Goal: Information Seeking & Learning: Learn about a topic

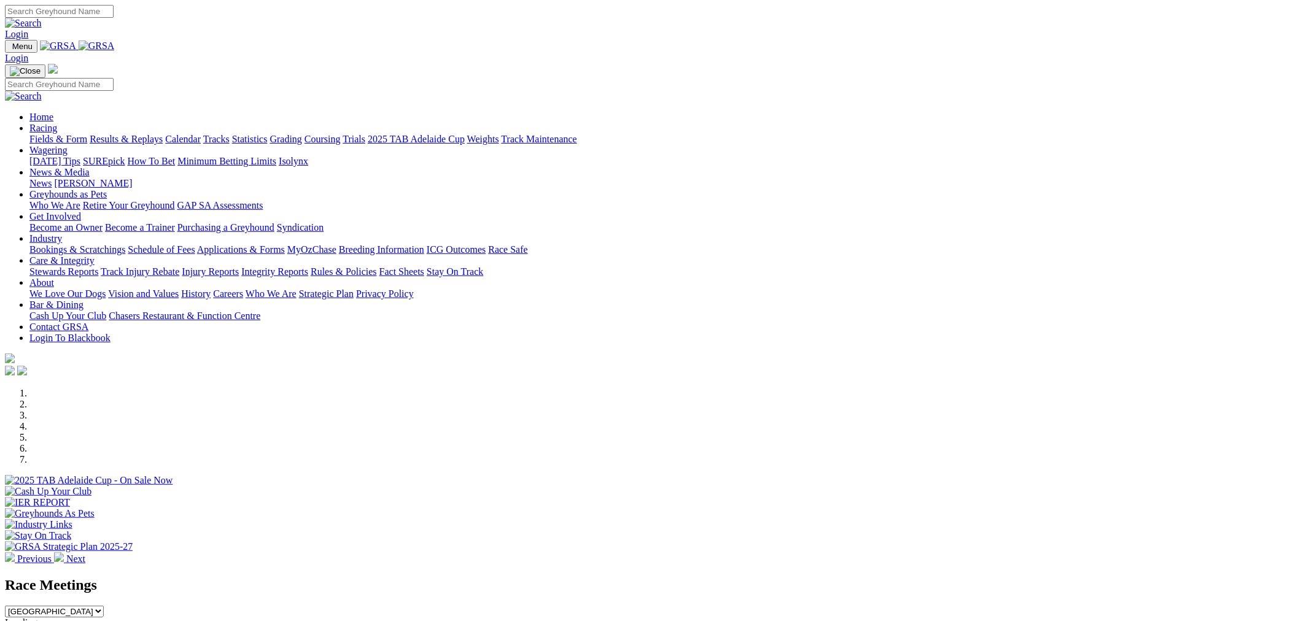
click at [87, 134] on link "Fields & Form" at bounding box center [58, 139] width 58 height 10
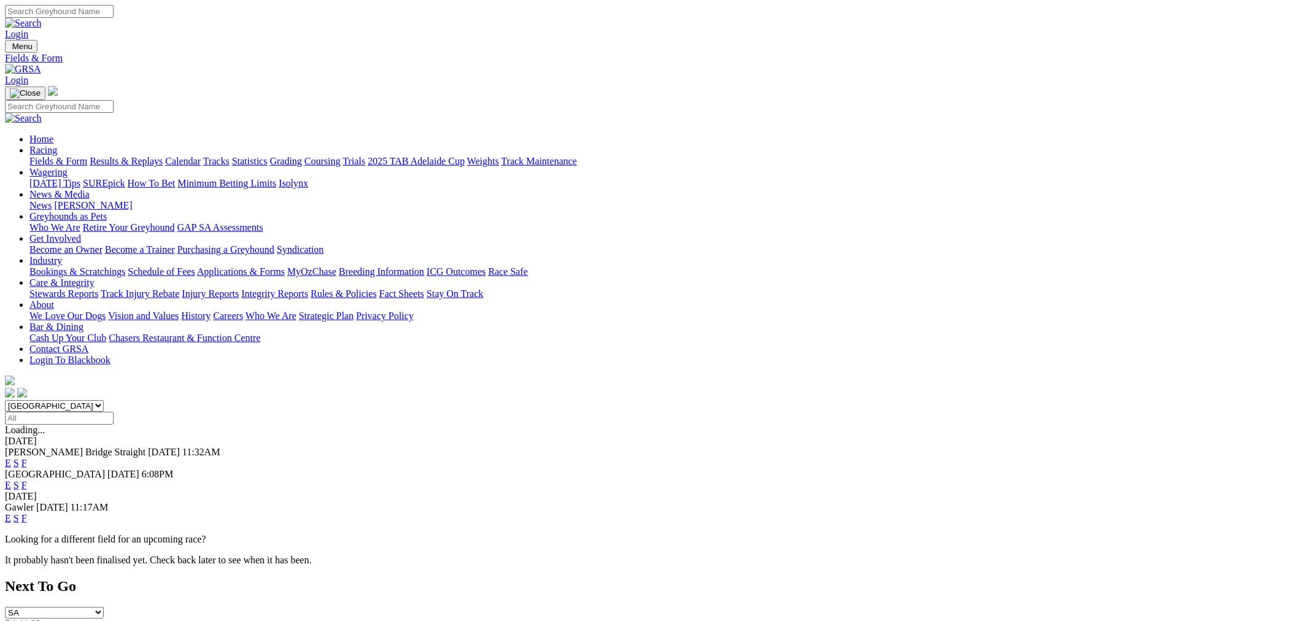
click at [104, 400] on select "South Australia New South Wales Northern Territory Queensland Tasmania Victoria…" at bounding box center [54, 406] width 99 height 12
select select "QLD"
click at [104, 400] on select "South Australia New South Wales Northern Territory Queensland Tasmania Victoria…" at bounding box center [54, 406] width 99 height 12
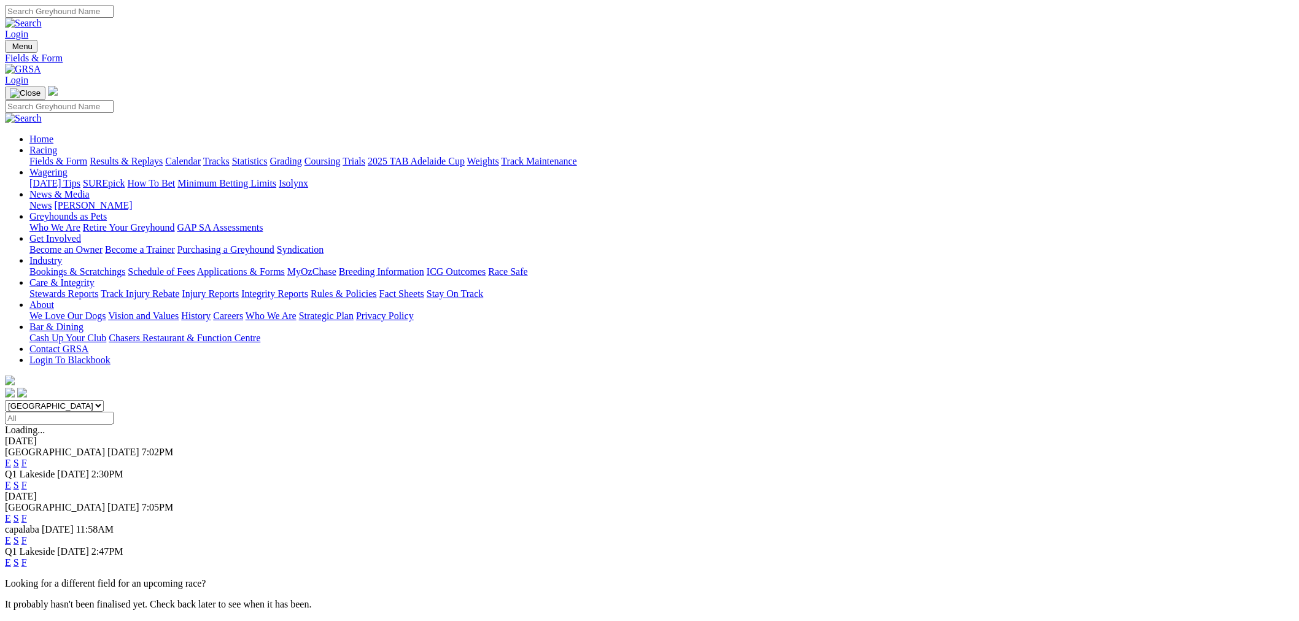
click at [11, 480] on link "E" at bounding box center [8, 485] width 6 height 10
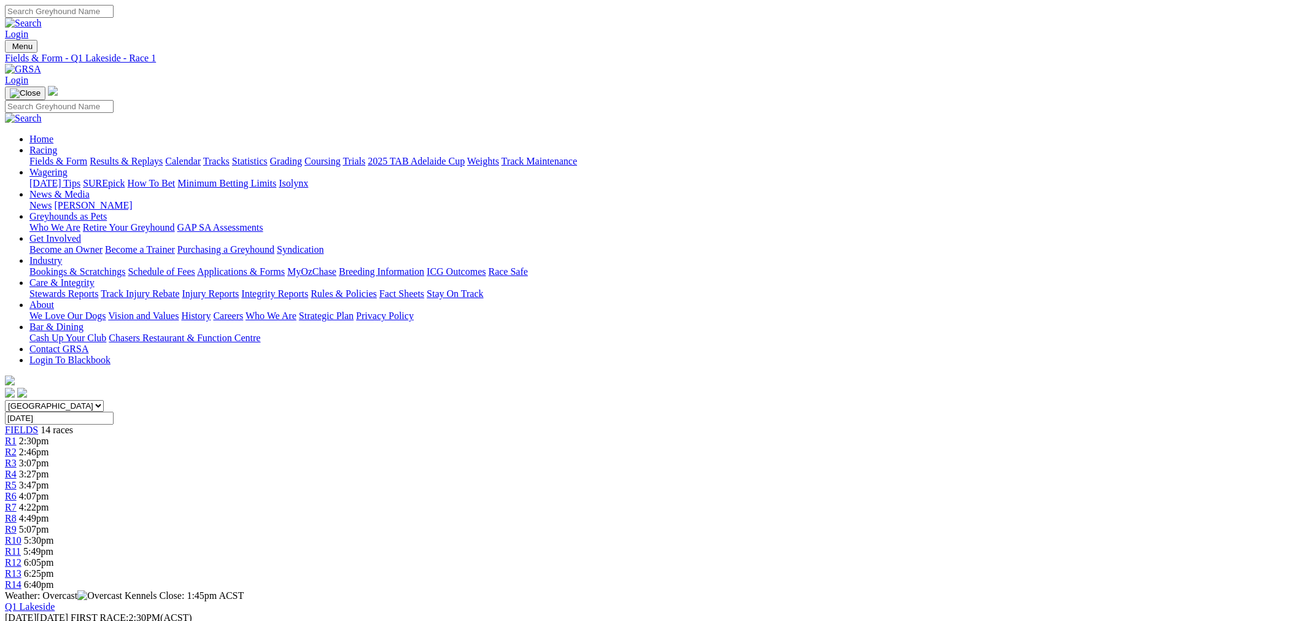
scroll to position [341, 0]
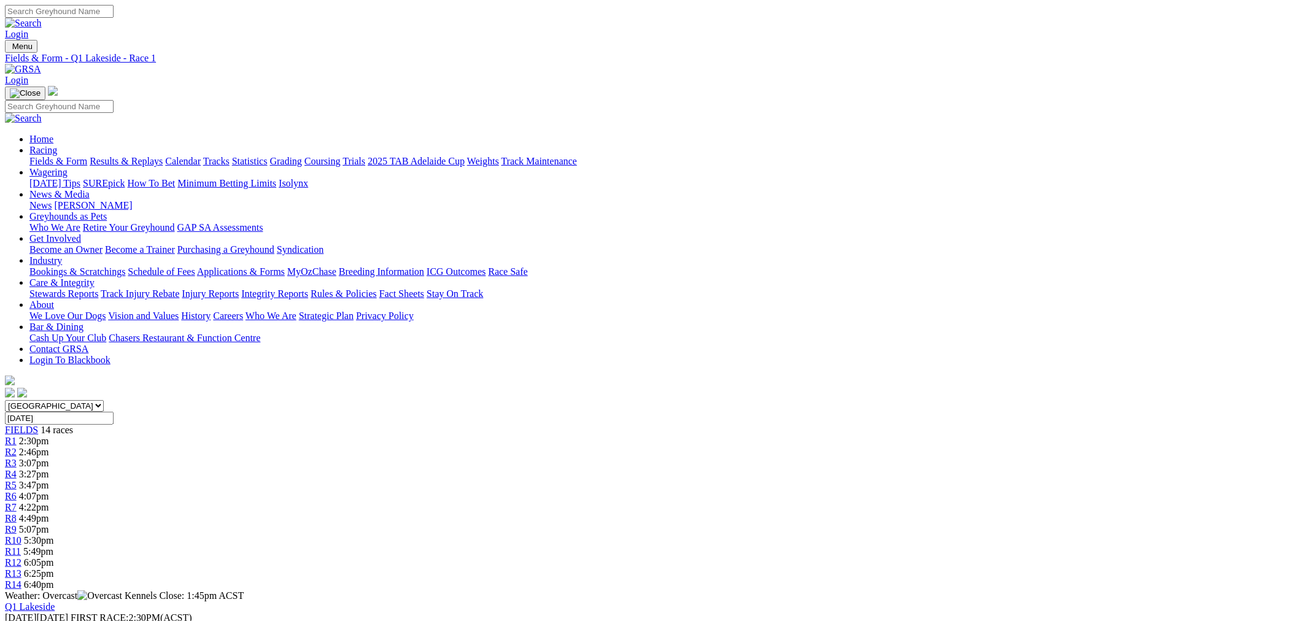
click at [49, 447] on span "2:46pm" at bounding box center [34, 452] width 30 height 10
drag, startPoint x: 508, startPoint y: 185, endPoint x: 473, endPoint y: 182, distance: 35.1
click at [17, 469] on link "R4" at bounding box center [11, 474] width 12 height 10
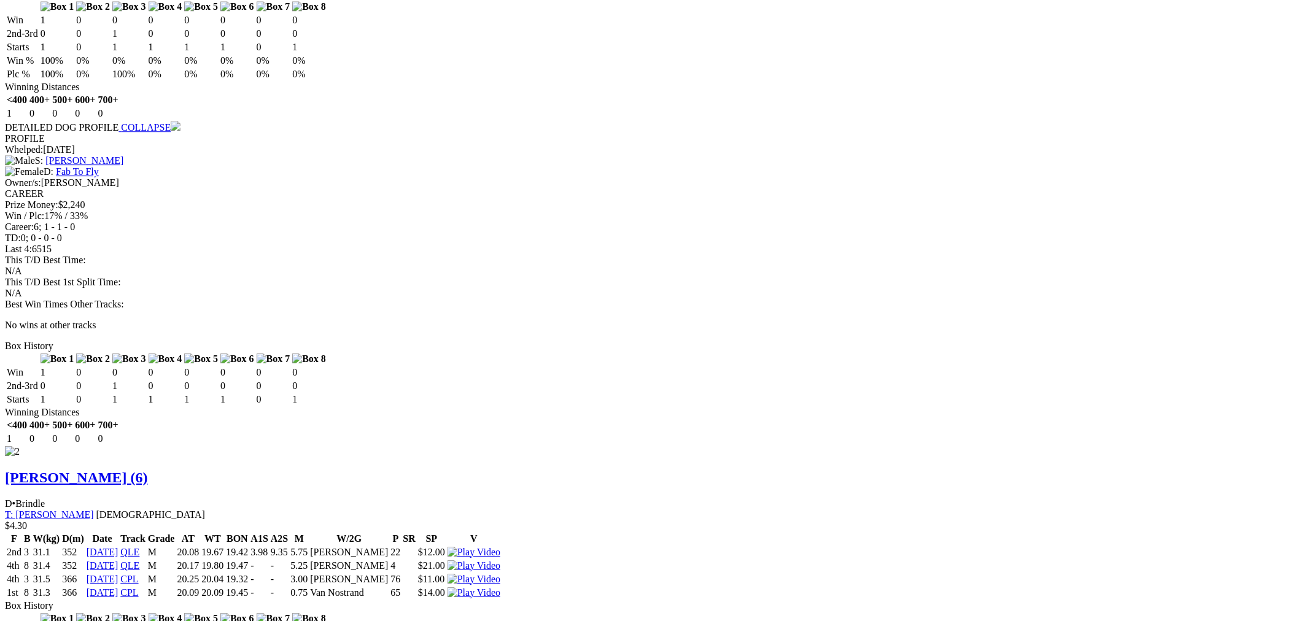
scroll to position [1705, 0]
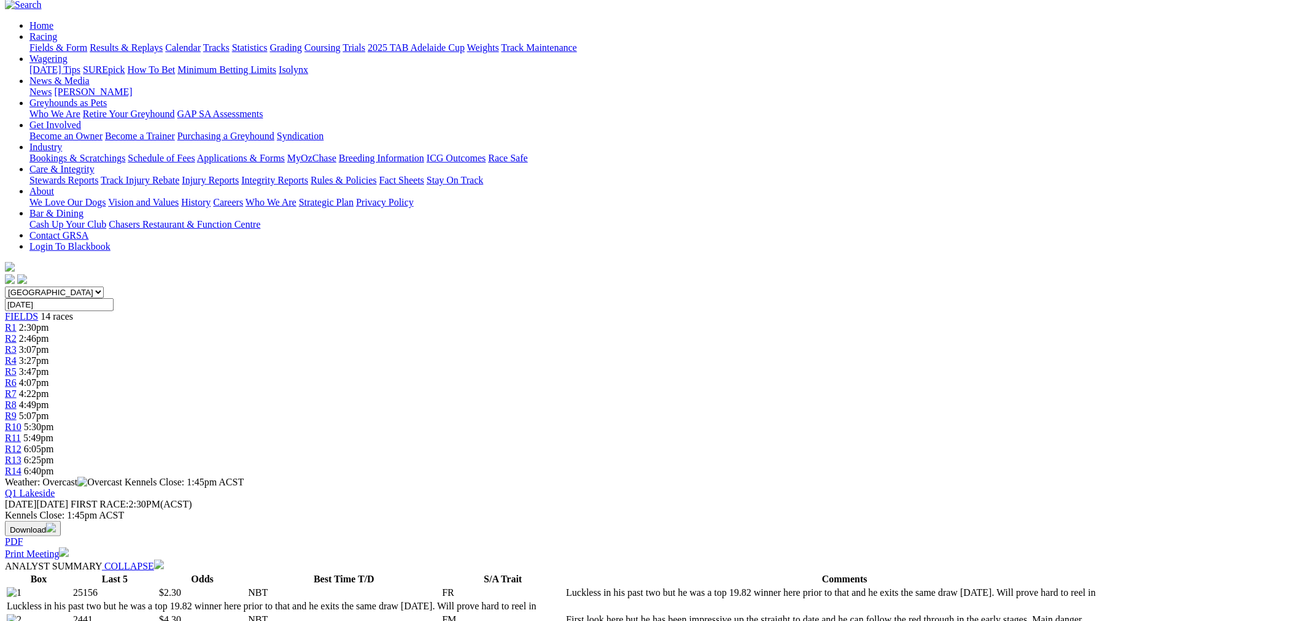
scroll to position [341, 0]
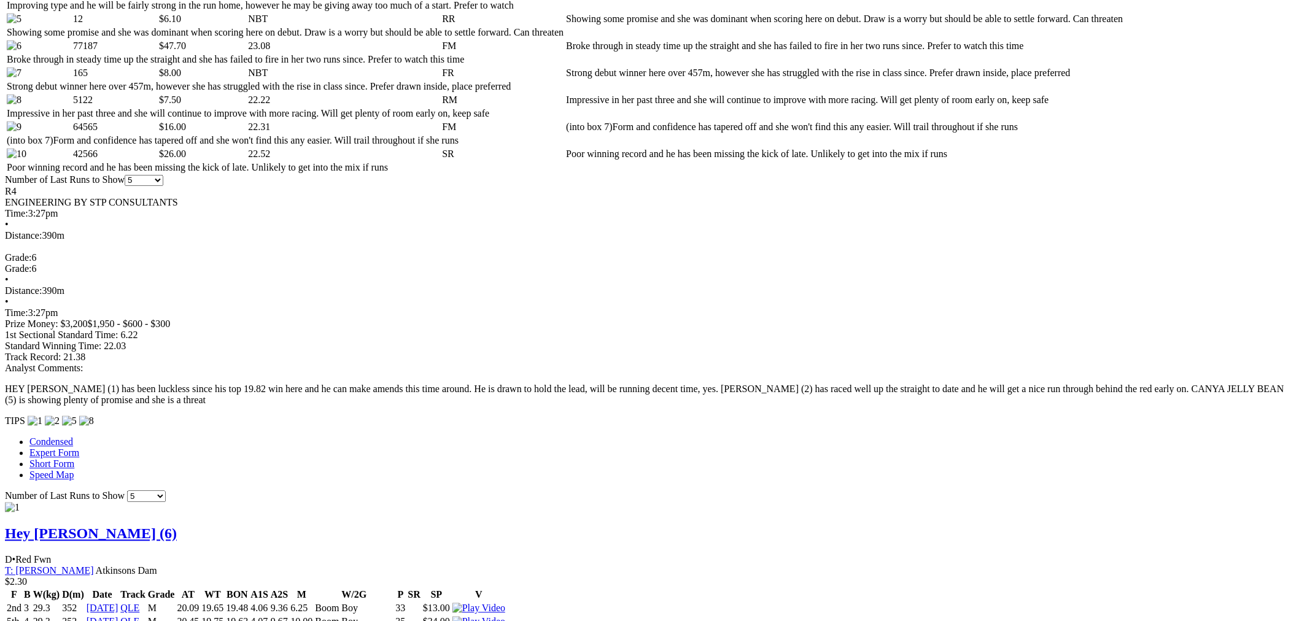
scroll to position [568, 0]
